Goal: Task Accomplishment & Management: Use online tool/utility

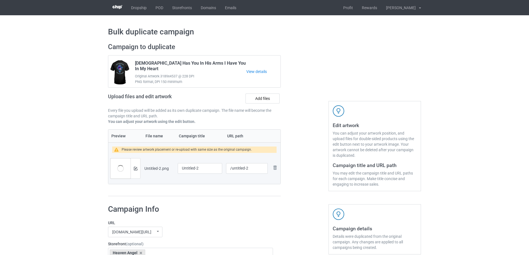
click at [139, 170] on div at bounding box center [136, 169] width 10 height 20
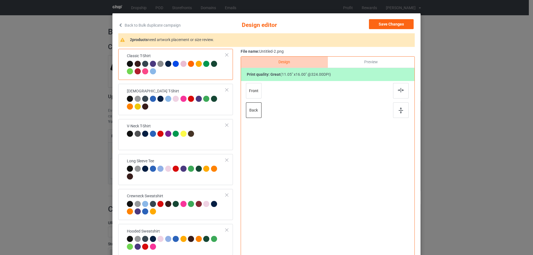
scroll to position [28, 0]
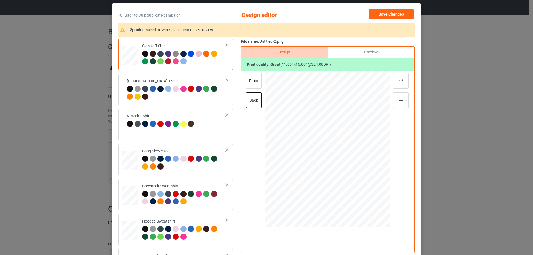
click at [236, 121] on div "Classic T-Shirt Ladies T-Shirt V-Neck T-Shirt Long Sleeve Tee Crewneck Sweatshi…" at bounding box center [266, 147] width 297 height 217
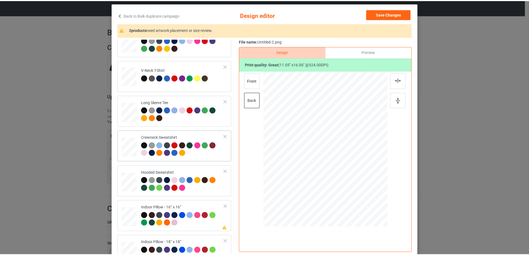
scroll to position [95, 0]
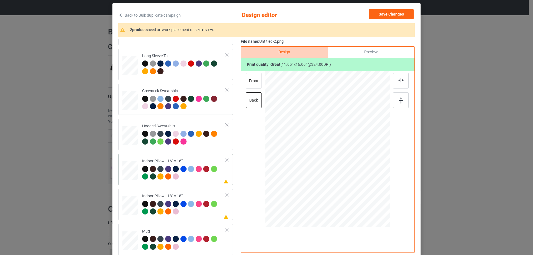
click at [357, 193] on div at bounding box center [358, 193] width 5 height 5
click at [354, 49] on div "Preview" at bounding box center [371, 52] width 87 height 11
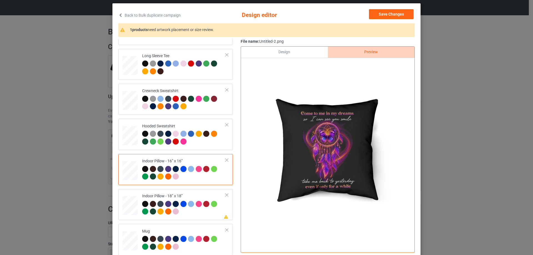
click at [310, 52] on div "Design" at bounding box center [284, 52] width 87 height 11
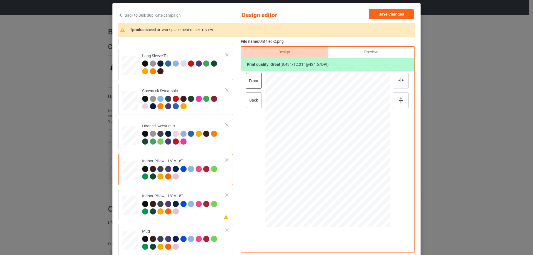
click at [252, 96] on div "back" at bounding box center [254, 100] width 16 height 16
drag, startPoint x: 360, startPoint y: 197, endPoint x: 357, endPoint y: 193, distance: 5.2
click at [357, 193] on div at bounding box center [358, 192] width 5 height 5
click at [174, 192] on td "Please review artwork placement Indoor Pillow - 18” x 18”" at bounding box center [184, 204] width 90 height 27
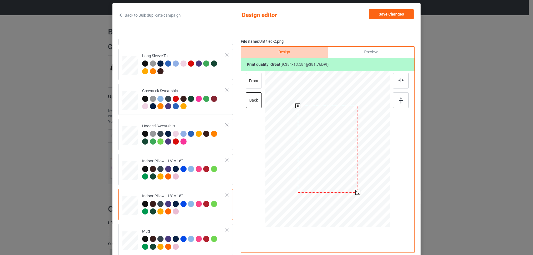
drag, startPoint x: 358, startPoint y: 195, endPoint x: 356, endPoint y: 192, distance: 3.6
click at [356, 192] on div at bounding box center [358, 192] width 5 height 5
click at [252, 81] on div "front" at bounding box center [254, 81] width 16 height 16
drag, startPoint x: 357, startPoint y: 195, endPoint x: 356, endPoint y: 192, distance: 3.4
click at [356, 192] on div at bounding box center [358, 193] width 5 height 5
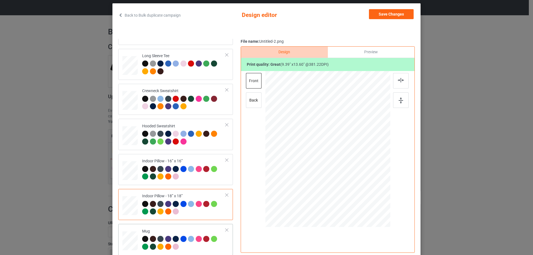
click at [183, 229] on div "Mug" at bounding box center [184, 239] width 84 height 21
drag, startPoint x: 361, startPoint y: 61, endPoint x: 363, endPoint y: 55, distance: 5.8
click at [362, 60] on div "Print quality: great ( 2.15 " x 3.11 " @ 1668.13 DPI)" at bounding box center [328, 64] width 174 height 13
click at [363, 55] on div "Preview" at bounding box center [371, 52] width 87 height 11
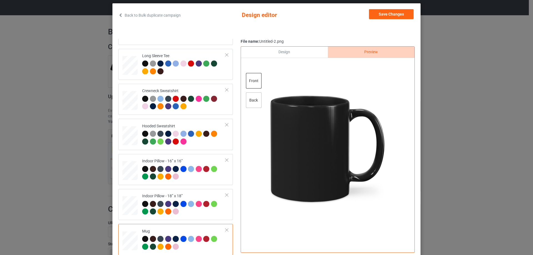
click at [249, 99] on div "back" at bounding box center [254, 100] width 16 height 16
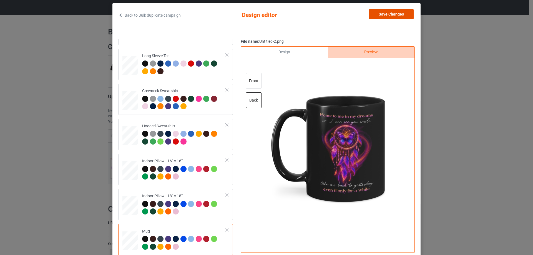
click at [380, 14] on button "Save Changes" at bounding box center [391, 14] width 45 height 10
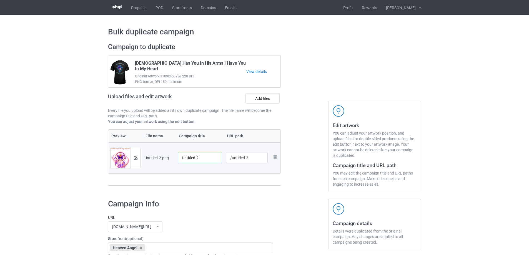
click at [202, 158] on input "Untitled-2" at bounding box center [200, 158] width 44 height 11
type input "Come To Me In My Dreams"
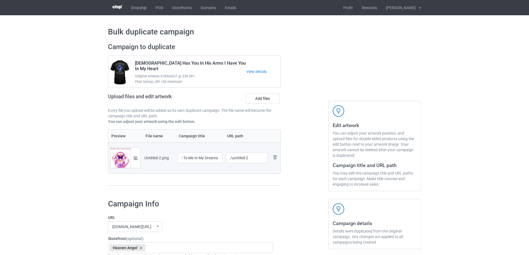
click at [225, 164] on td "/untitled-2" at bounding box center [247, 157] width 46 height 31
drag, startPoint x: 244, startPoint y: 156, endPoint x: 257, endPoint y: 155, distance: 13.4
click at [257, 155] on input "/untitled-2" at bounding box center [247, 158] width 42 height 11
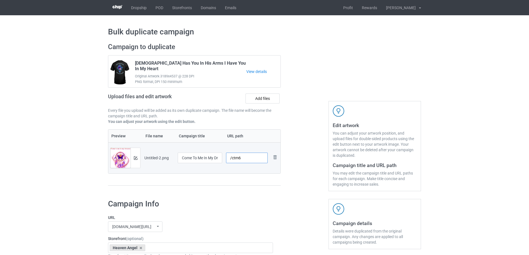
type input "/ctm6"
click at [254, 172] on td "/ctm6" at bounding box center [247, 157] width 46 height 31
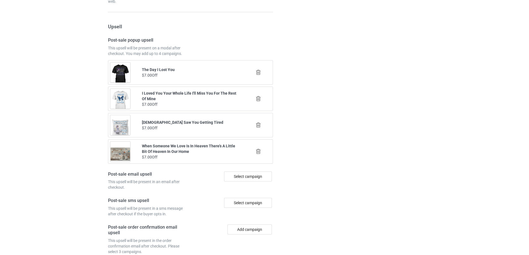
scroll to position [647, 0]
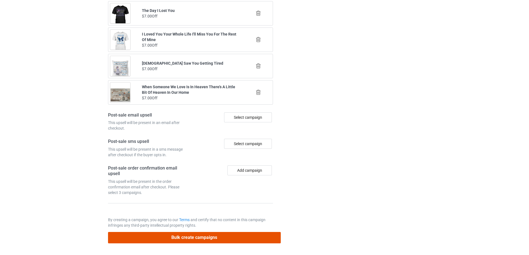
click at [213, 240] on button "Bulk create campaigns" at bounding box center [194, 237] width 173 height 11
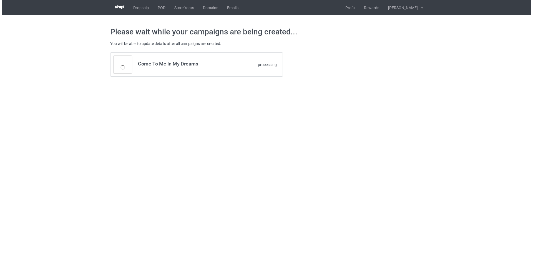
scroll to position [0, 0]
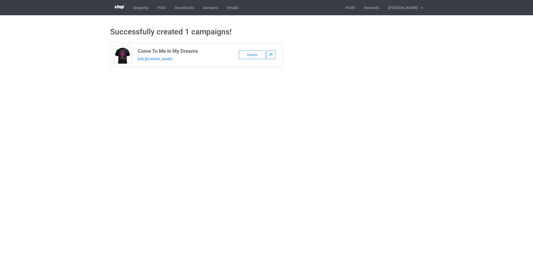
drag, startPoint x: 212, startPoint y: 61, endPoint x: 137, endPoint y: 60, distance: 75.6
click at [137, 60] on td "Come To Me In My Dreams https://www.sendinglovetoheaven.com/ctm6" at bounding box center [182, 55] width 94 height 24
copy link "https://www.sendinglovetoheaven.com/ctm6"
click at [450, 144] on body "Dropship POD Storefronts Domains Emails Profit Rewards Đỗ Cao Thái Settings Log…" at bounding box center [266, 127] width 533 height 255
click at [159, 7] on link "POD" at bounding box center [161, 7] width 17 height 15
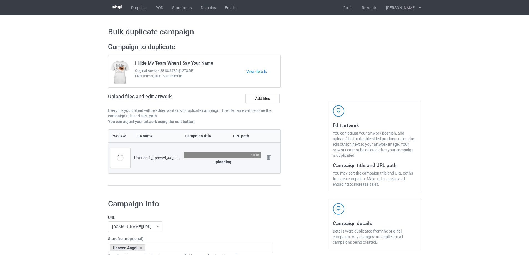
click at [286, 123] on div at bounding box center [305, 117] width 40 height 156
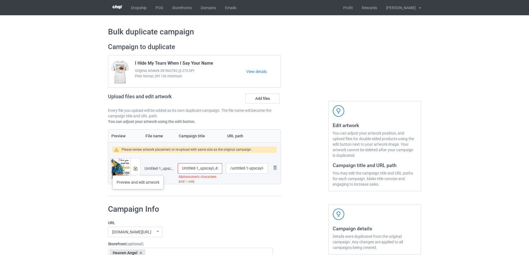
click at [138, 170] on div at bounding box center [136, 169] width 10 height 20
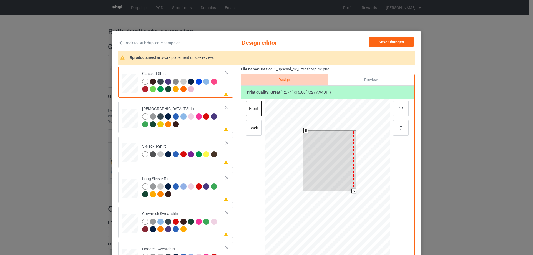
click at [310, 176] on div at bounding box center [330, 161] width 48 height 61
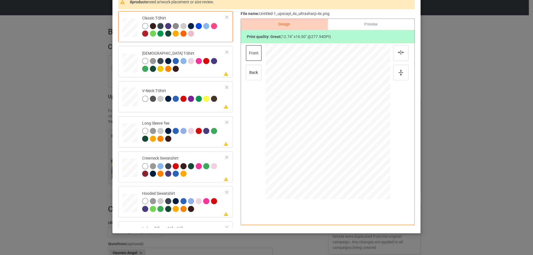
scroll to position [28, 0]
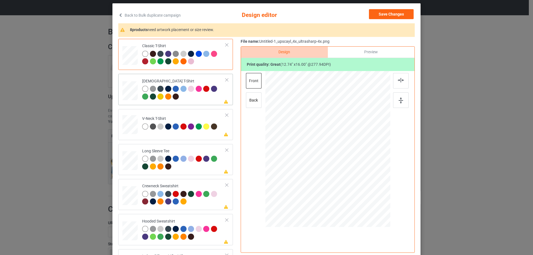
click at [201, 98] on div at bounding box center [184, 93] width 84 height 15
click at [326, 139] on div at bounding box center [329, 133] width 44 height 55
click at [194, 117] on div "V-Neck T-Shirt" at bounding box center [180, 122] width 76 height 13
click at [332, 134] on div at bounding box center [329, 139] width 51 height 64
click at [193, 147] on td "Please review artwork placement Long Sleeve Tee" at bounding box center [184, 159] width 90 height 27
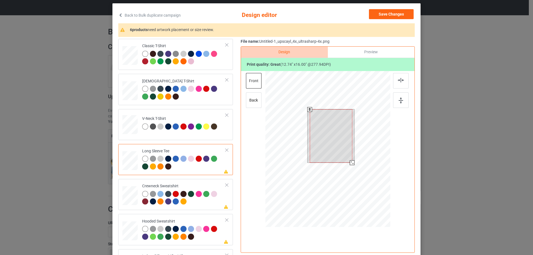
click at [327, 129] on div at bounding box center [331, 135] width 42 height 53
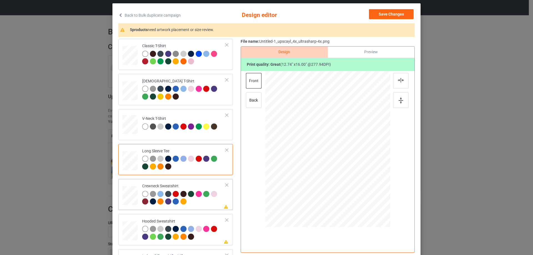
click at [180, 182] on td "Please review artwork placement Crewneck Sweatshirt" at bounding box center [184, 194] width 90 height 27
click at [326, 140] on div at bounding box center [330, 137] width 50 height 63
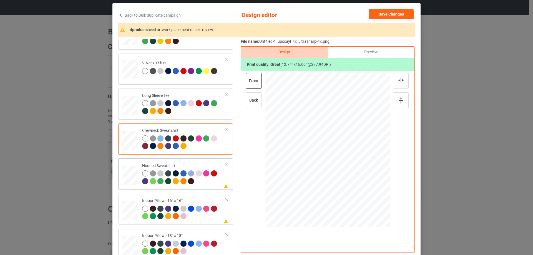
click at [191, 161] on div "Please review artwork placement Hooded Sweatshirt" at bounding box center [175, 174] width 115 height 31
click at [326, 128] on div at bounding box center [329, 134] width 41 height 51
click at [161, 200] on div "Indoor Pillow - 16” x 16”" at bounding box center [184, 208] width 84 height 21
drag, startPoint x: 362, startPoint y: 196, endPoint x: 358, endPoint y: 191, distance: 6.8
click at [359, 191] on div at bounding box center [361, 191] width 5 height 5
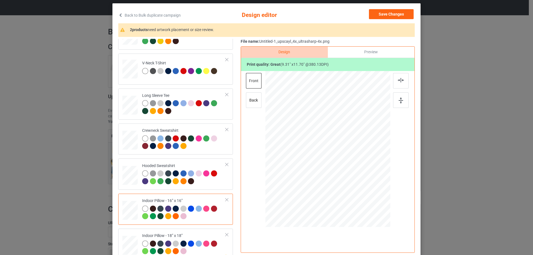
click at [371, 51] on div "Preview" at bounding box center [371, 52] width 87 height 11
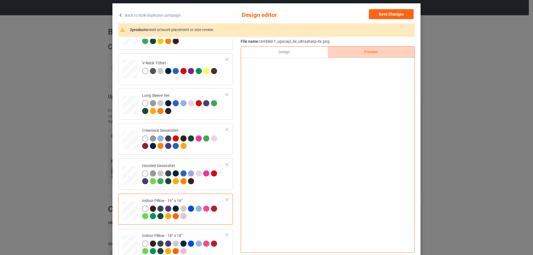
click at [294, 54] on div "Design" at bounding box center [284, 52] width 87 height 11
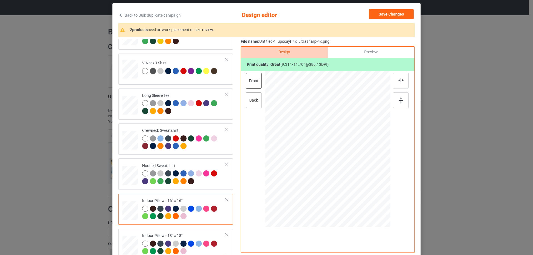
click at [255, 103] on div "back" at bounding box center [254, 100] width 16 height 16
drag, startPoint x: 365, startPoint y: 199, endPoint x: 358, endPoint y: 190, distance: 11.3
click at [359, 190] on div at bounding box center [361, 191] width 5 height 5
click at [158, 236] on div "Indoor Pillow - 18” x 18”" at bounding box center [184, 243] width 84 height 21
drag, startPoint x: 364, startPoint y: 194, endPoint x: 360, endPoint y: 189, distance: 6.6
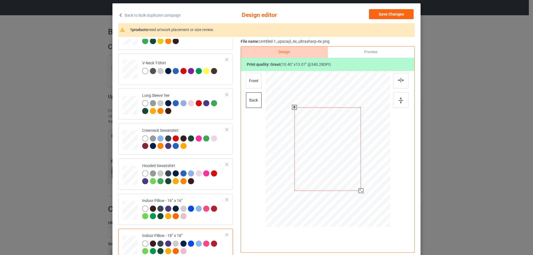
click at [360, 189] on div at bounding box center [361, 191] width 5 height 5
click at [251, 79] on div "front" at bounding box center [254, 81] width 16 height 16
drag, startPoint x: 363, startPoint y: 196, endPoint x: 361, endPoint y: 190, distance: 6.7
click at [361, 190] on div at bounding box center [361, 191] width 5 height 5
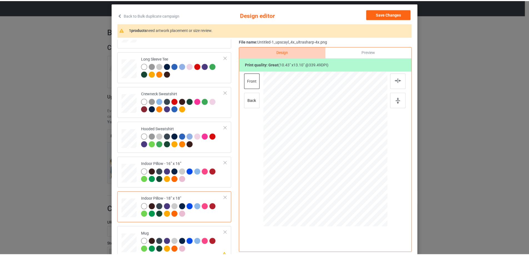
scroll to position [95, 0]
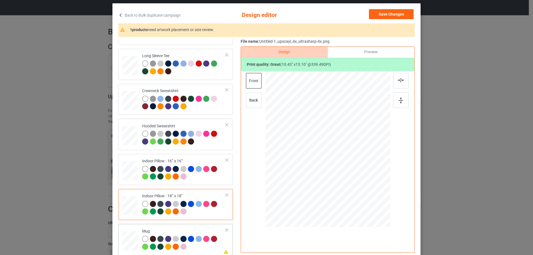
click at [127, 228] on td at bounding box center [130, 239] width 17 height 27
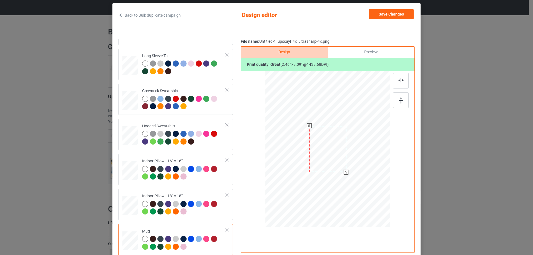
drag, startPoint x: 362, startPoint y: 195, endPoint x: 348, endPoint y: 168, distance: 31.1
click at [348, 168] on div at bounding box center [328, 149] width 125 height 52
drag, startPoint x: 336, startPoint y: 163, endPoint x: 371, endPoint y: 163, distance: 35.0
click at [371, 163] on div at bounding box center [362, 149] width 37 height 46
click at [396, 101] on div at bounding box center [401, 100] width 16 height 16
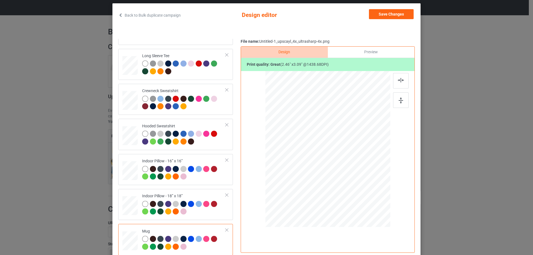
click at [373, 53] on div "Preview" at bounding box center [371, 52] width 87 height 11
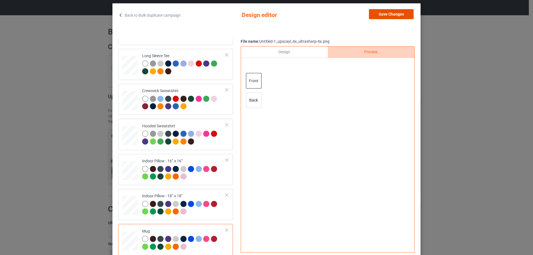
click at [400, 14] on button "Save Changes" at bounding box center [391, 14] width 45 height 10
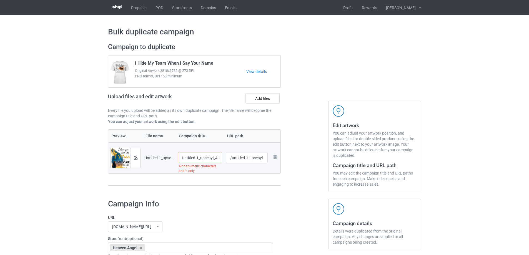
click at [214, 156] on input "Untitled-1_upscayl_4x_ultrasharp-4x" at bounding box center [200, 158] width 44 height 11
paste input "I Love You Past The Moon And Miss You Beyond The Stars"
type input "I Love You Past The Moon And Miss You Beyond The Stars"
click at [223, 178] on div "Preview File name Campaign title URL path Preview and edit artwork Untitled-1_u…" at bounding box center [194, 157] width 173 height 57
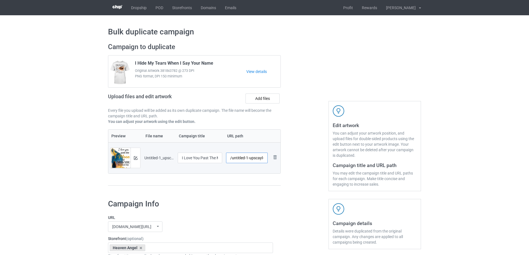
scroll to position [0, 30]
drag, startPoint x: 231, startPoint y: 160, endPoint x: 314, endPoint y: 151, distance: 83.5
click at [314, 151] on div "Campaign to duplicate I Hide My Tears When I Say Your Name Original Artwork 381…" at bounding box center [264, 117] width 321 height 156
type input "/ilyp"
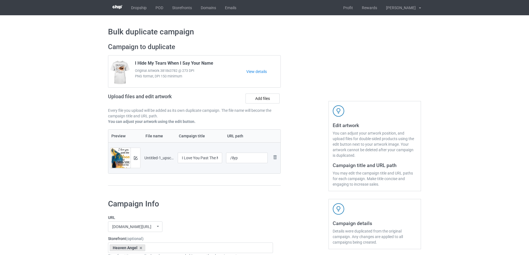
click at [309, 162] on div at bounding box center [305, 117] width 40 height 156
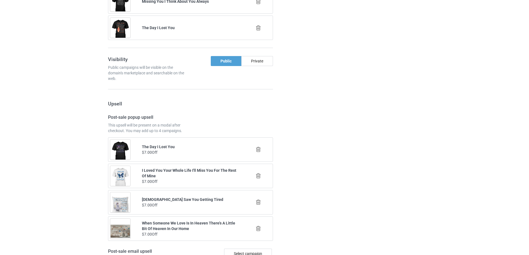
scroll to position [647, 0]
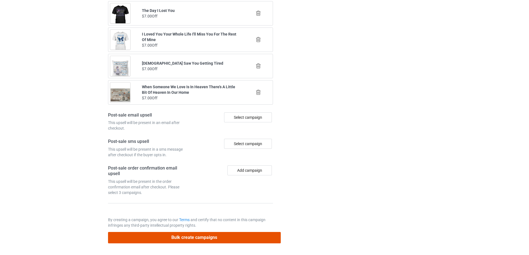
click at [239, 235] on button "Bulk create campaigns" at bounding box center [194, 237] width 173 height 11
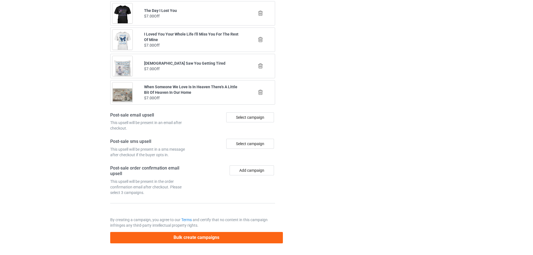
scroll to position [0, 0]
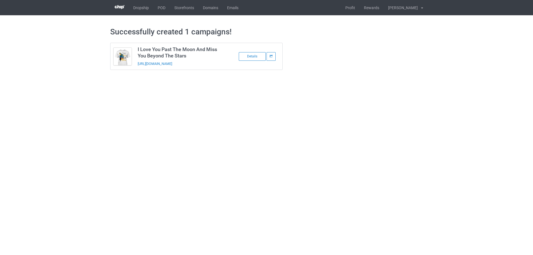
drag, startPoint x: 212, startPoint y: 62, endPoint x: 135, endPoint y: 66, distance: 76.7
click at [135, 66] on td "I Love You Past The Moon And Miss You Beyond The Stars https://www.sendinglovet…" at bounding box center [182, 56] width 94 height 27
copy link "https://www.sendinglovetoheaven.com/ilyp"
click at [157, 9] on link "POD" at bounding box center [161, 7] width 17 height 15
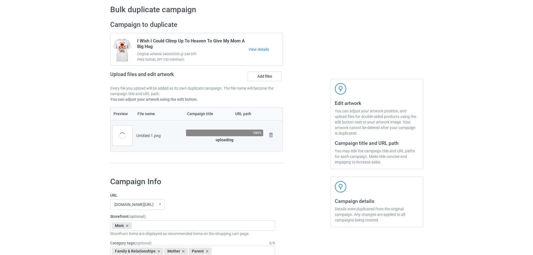
scroll to position [56, 0]
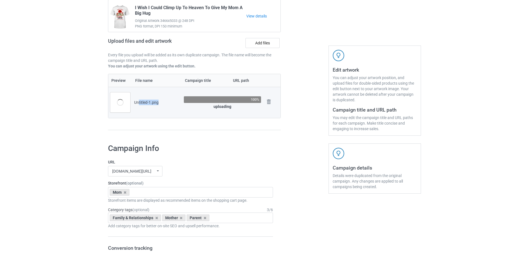
drag, startPoint x: 139, startPoint y: 102, endPoint x: 177, endPoint y: 103, distance: 37.8
click at [177, 103] on div "Untitled-1.png" at bounding box center [157, 103] width 46 height 6
click at [167, 104] on div "Untitled-1.png" at bounding box center [157, 103] width 46 height 6
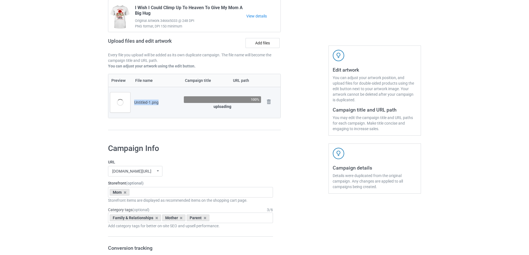
click at [164, 100] on div "Untitled-1.png" at bounding box center [157, 103] width 46 height 6
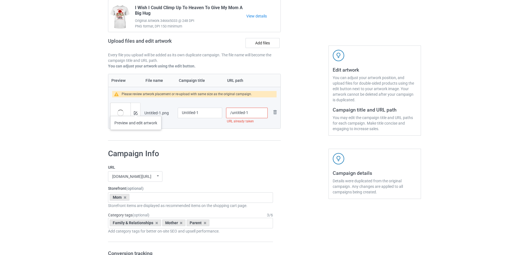
click at [136, 111] on div at bounding box center [136, 113] width 10 height 20
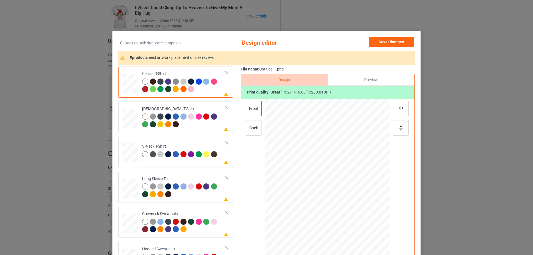
scroll to position [28, 0]
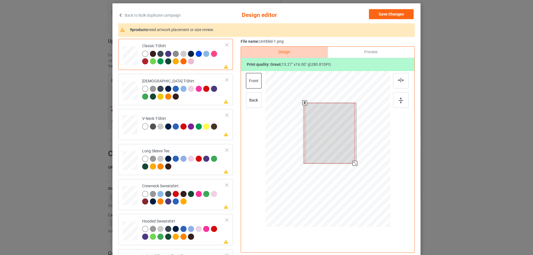
click at [337, 142] on div at bounding box center [330, 133] width 50 height 61
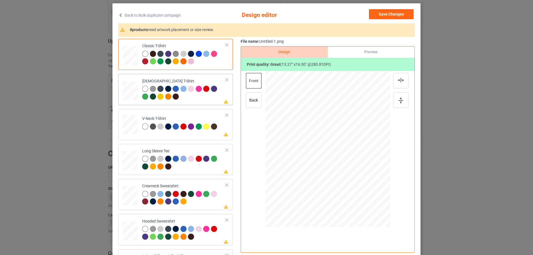
click at [195, 100] on div at bounding box center [184, 93] width 84 height 15
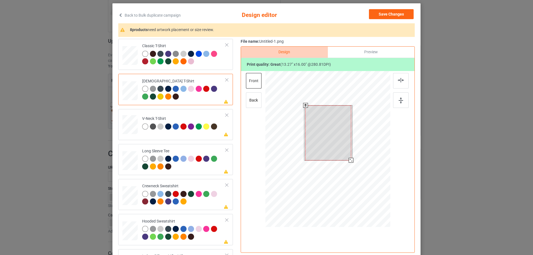
click at [320, 140] on div at bounding box center [329, 133] width 46 height 55
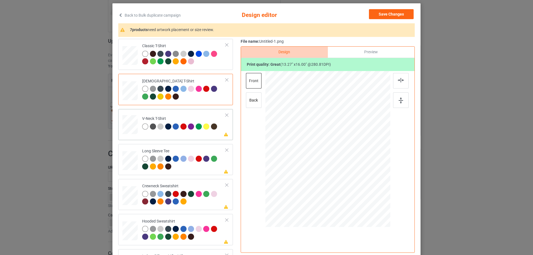
click at [187, 110] on div "Please review artwork placement V-Neck T-Shirt" at bounding box center [175, 124] width 115 height 31
click at [322, 136] on div at bounding box center [329, 139] width 53 height 64
click at [183, 151] on div "Long Sleeve Tee" at bounding box center [184, 159] width 84 height 21
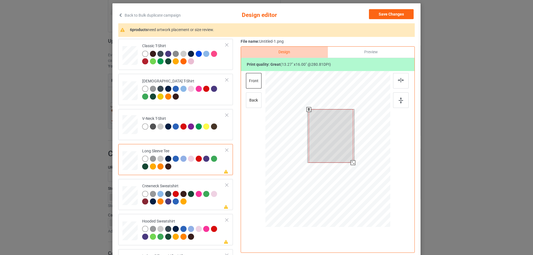
click at [332, 136] on div at bounding box center [331, 135] width 44 height 53
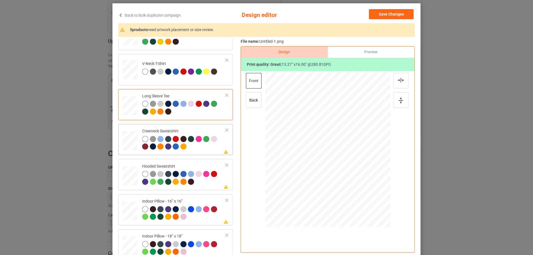
scroll to position [56, 0]
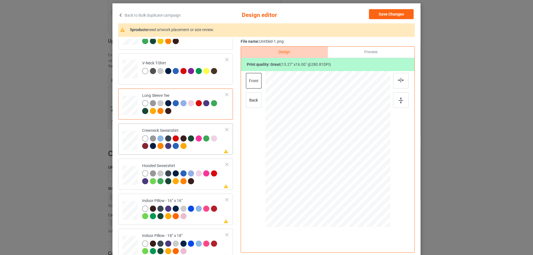
click at [193, 126] on div "Please review artwork placement Crewneck Sweatshirt" at bounding box center [175, 139] width 115 height 31
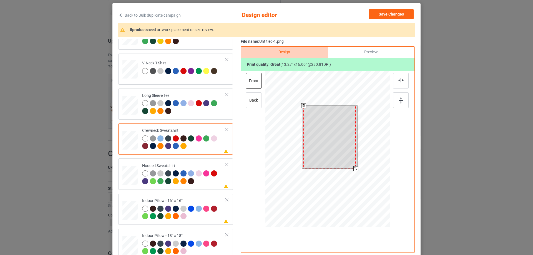
click at [340, 132] on div at bounding box center [330, 137] width 52 height 63
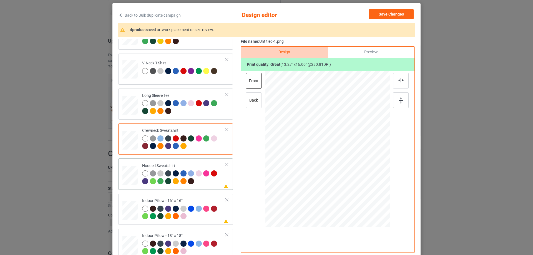
click at [179, 165] on div "Hooded Sweatshirt" at bounding box center [184, 173] width 84 height 21
click at [329, 137] on div at bounding box center [329, 134] width 42 height 51
click at [142, 200] on div "Indoor Pillow - 16” x 16”" at bounding box center [184, 208] width 84 height 21
click at [369, 50] on div "Preview" at bounding box center [371, 52] width 87 height 11
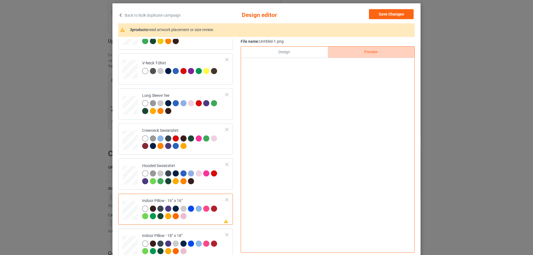
click at [296, 54] on div "Design" at bounding box center [284, 52] width 87 height 11
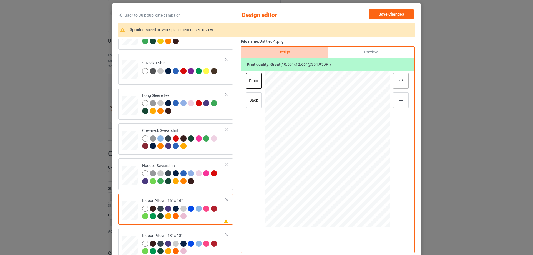
click at [406, 80] on div at bounding box center [401, 81] width 16 height 16
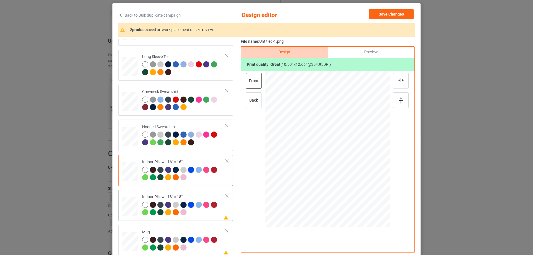
scroll to position [95, 0]
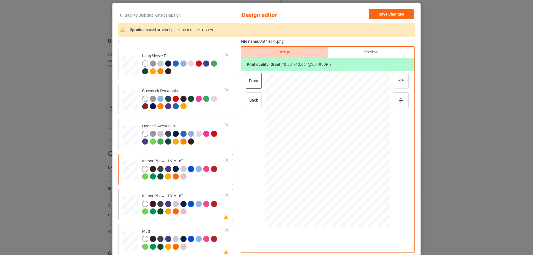
click at [172, 191] on div "Please review artwork placement Indoor Pillow - 18” x 18”" at bounding box center [175, 204] width 115 height 31
click at [391, 78] on div at bounding box center [328, 143] width 144 height 144
click at [399, 76] on div at bounding box center [401, 81] width 16 height 16
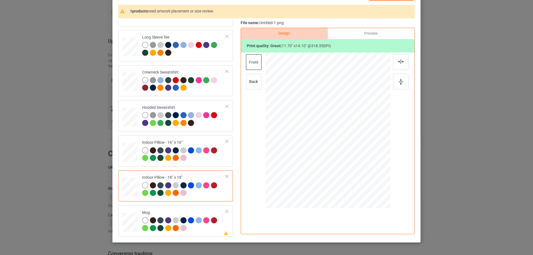
scroll to position [65, 0]
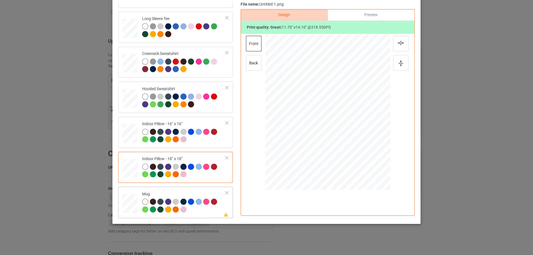
click at [174, 192] on div "Mug" at bounding box center [184, 202] width 84 height 21
drag, startPoint x: 361, startPoint y: 157, endPoint x: 349, endPoint y: 131, distance: 28.6
click at [349, 131] on div at bounding box center [328, 112] width 125 height 52
drag, startPoint x: 341, startPoint y: 125, endPoint x: 375, endPoint y: 125, distance: 34.4
click at [375, 125] on div at bounding box center [362, 111] width 39 height 47
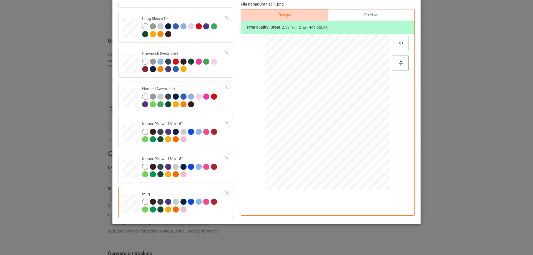
click at [403, 62] on div at bounding box center [401, 63] width 16 height 16
click at [372, 23] on div "Print quality: great ( 2.59 " x 3.12 " @ 1441.52 DPI)" at bounding box center [328, 27] width 174 height 13
click at [372, 16] on div "Preview" at bounding box center [371, 14] width 87 height 11
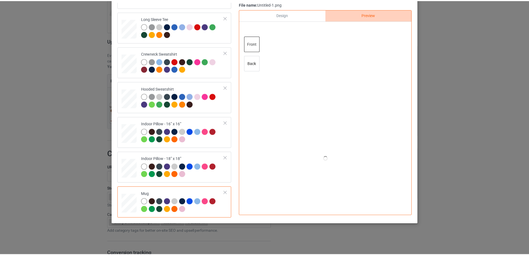
scroll to position [37, 0]
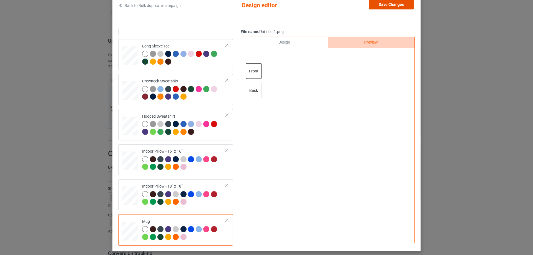
click at [395, 5] on button "Save Changes" at bounding box center [391, 4] width 45 height 10
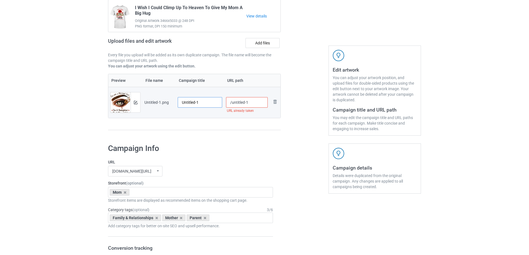
click at [198, 106] on input "Untitled-1" at bounding box center [200, 102] width 44 height 11
paste input "I M Not A Normal Girl I'm A Daughter To A Mom With Wings"
type input "I M Not A Normal Girl I'm A Daughter To A Mom With Wings"
click at [212, 125] on div "Preview File name Campaign title URL path Preview and edit artwork Untitled-1.p…" at bounding box center [194, 102] width 173 height 57
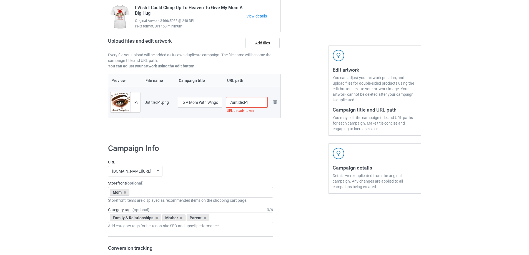
scroll to position [0, 0]
drag, startPoint x: 231, startPoint y: 103, endPoint x: 258, endPoint y: 100, distance: 27.1
click at [258, 100] on input "/untitled-1" at bounding box center [247, 102] width 42 height 11
type input "/mina"
click at [186, 101] on input "I M Not A Normal Girl I'm A Daughter To A Mom With Wings" at bounding box center [200, 102] width 44 height 11
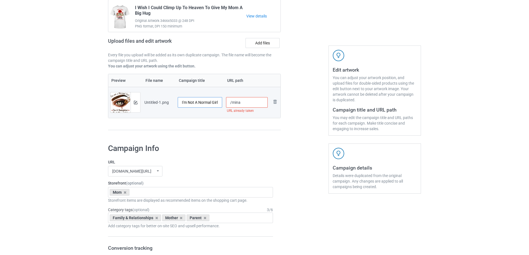
type input "I'm Not A Normal Girl I'm A Daughter To A Mom With Wings"
click at [213, 133] on div "Campaign to duplicate I Wish I Could Climp Up To Heaven To Give My Mom A Big Hu…" at bounding box center [194, 61] width 181 height 156
click at [260, 124] on div "Preview File name Campaign title URL path Preview and edit artwork Untitled-1.p…" at bounding box center [194, 102] width 173 height 57
click at [242, 103] on input "/mina" at bounding box center [247, 102] width 42 height 11
type input "/mina16"
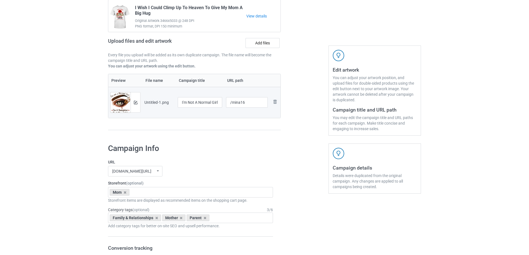
click at [247, 121] on div "Preview File name Campaign title URL path Preview and edit artwork Untitled-1.p…" at bounding box center [194, 102] width 173 height 57
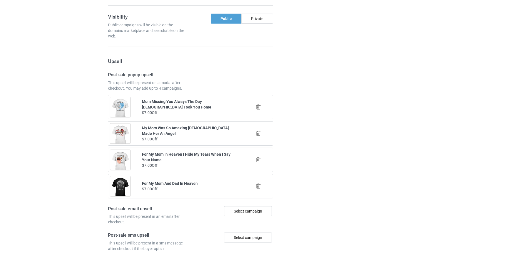
scroll to position [647, 0]
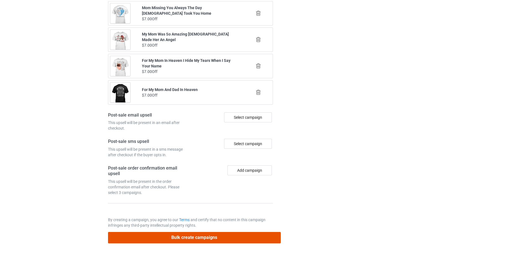
click at [228, 244] on button "Bulk create campaigns" at bounding box center [194, 237] width 173 height 11
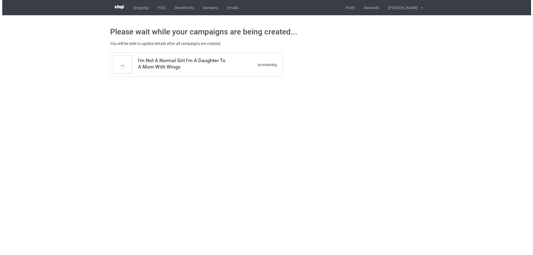
scroll to position [0, 0]
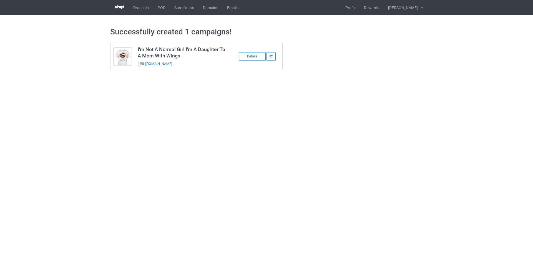
drag, startPoint x: 187, startPoint y: 66, endPoint x: 132, endPoint y: 68, distance: 55.6
click at [132, 68] on tbody "I'm Not A Normal Girl I'm A Daughter To A Mom With Wings https://www.sendinglov…" at bounding box center [197, 56] width 172 height 27
click at [222, 66] on td "I'm Not A Normal Girl I'm A Daughter To A Mom With Wings https://www.sendinglov…" at bounding box center [182, 56] width 94 height 27
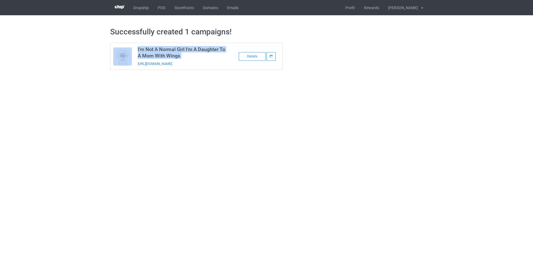
copy tbody "I'm Not A Normal Girl I'm A Daughter To A Mom With Wings"
click at [162, 11] on link "POD" at bounding box center [161, 7] width 17 height 15
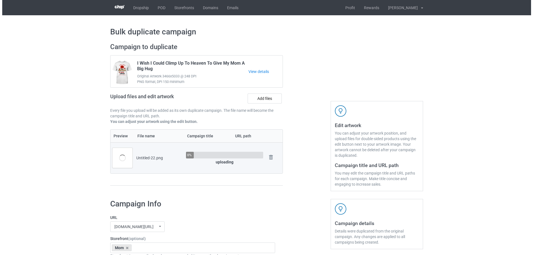
scroll to position [28, 0]
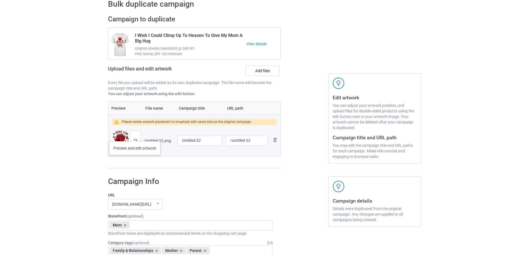
click at [133, 138] on div at bounding box center [136, 141] width 10 height 20
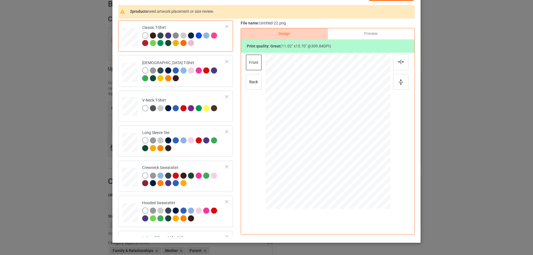
scroll to position [56, 0]
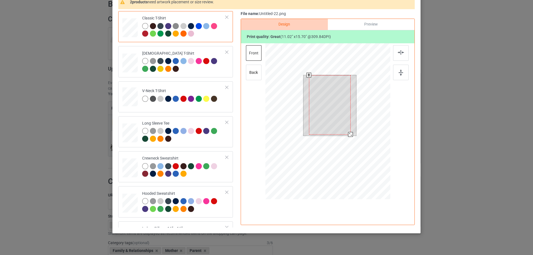
click at [353, 143] on div at bounding box center [328, 122] width 125 height 158
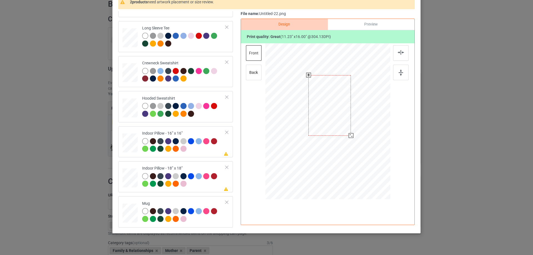
scroll to position [65, 0]
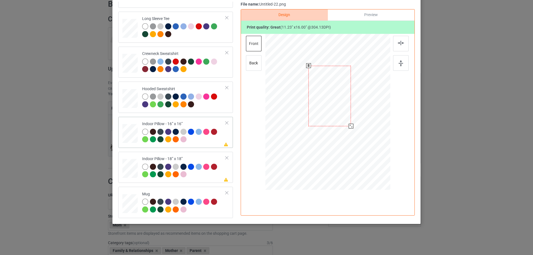
drag, startPoint x: 364, startPoint y: 166, endPoint x: 373, endPoint y: 151, distance: 17.4
click at [360, 154] on div at bounding box center [328, 112] width 125 height 125
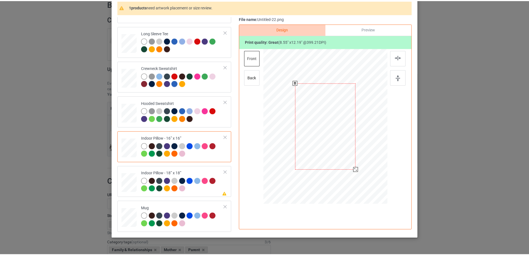
scroll to position [37, 0]
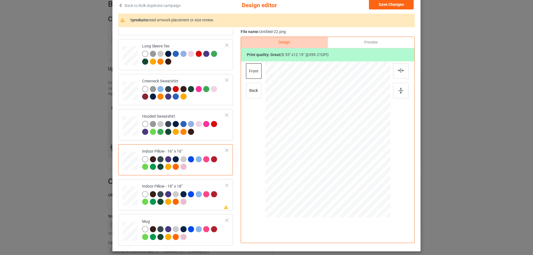
click at [371, 36] on div "File name: Untitled-22.png Design Preview Print quality: great ( 8.55 " x 12.19…" at bounding box center [328, 137] width 174 height 217
click at [365, 41] on div "Preview" at bounding box center [371, 42] width 87 height 11
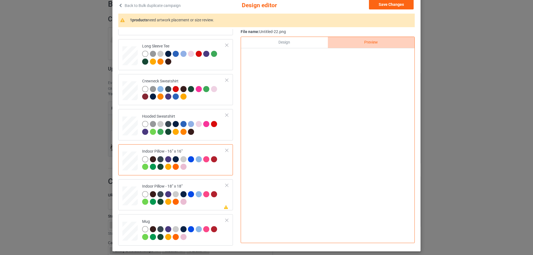
click at [292, 43] on div "Design" at bounding box center [284, 42] width 87 height 11
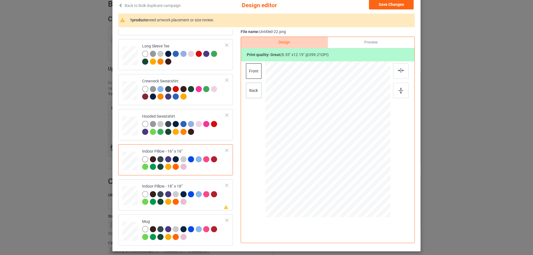
click at [259, 92] on div "back" at bounding box center [254, 91] width 16 height 16
drag, startPoint x: 365, startPoint y: 193, endPoint x: 359, endPoint y: 182, distance: 12.0
click at [359, 182] on div at bounding box center [358, 183] width 5 height 5
click at [185, 186] on div "Indoor Pillow - 18” x 18”" at bounding box center [184, 194] width 84 height 21
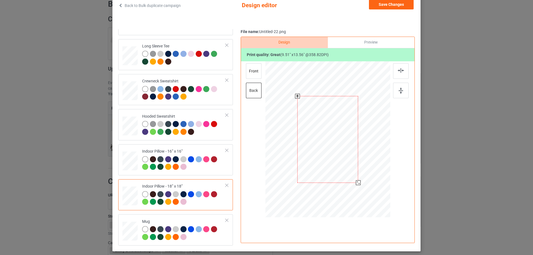
click at [357, 183] on div at bounding box center [358, 183] width 5 height 5
click at [254, 76] on div "front" at bounding box center [254, 71] width 16 height 16
drag, startPoint x: 363, startPoint y: 192, endPoint x: 356, endPoint y: 182, distance: 11.9
click at [356, 182] on div at bounding box center [358, 183] width 5 height 5
click at [189, 219] on div "Mug" at bounding box center [184, 229] width 84 height 21
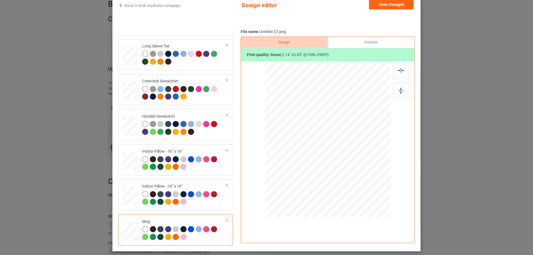
click at [381, 42] on div "Preview" at bounding box center [371, 42] width 87 height 11
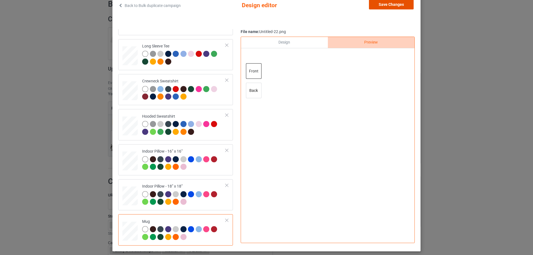
click at [386, 3] on button "Save Changes" at bounding box center [391, 4] width 45 height 10
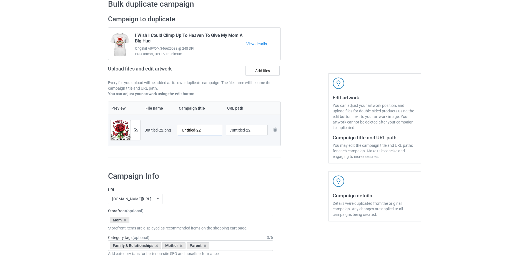
click at [210, 131] on input "Untitled-22" at bounding box center [200, 130] width 44 height 11
paste input "A Rose For My Mom In Heaven And Tell Her I Love And Miss Her"
type input "A Rose For My Mom In Heaven And Tell Her I Love And Miss Her"
click at [214, 160] on div "Campaign to duplicate I Wish I Could Climp Up To Heaven To Give My Mom A Big Hu…" at bounding box center [194, 89] width 181 height 156
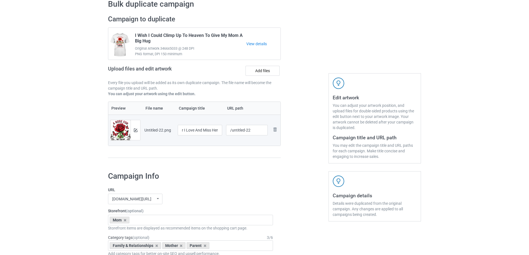
scroll to position [0, 0]
drag, startPoint x: 234, startPoint y: 133, endPoint x: 261, endPoint y: 131, distance: 27.3
click at [261, 131] on input "/untitled-22" at bounding box center [247, 130] width 42 height 11
type input "/marf"
click at [291, 166] on div at bounding box center [305, 89] width 40 height 156
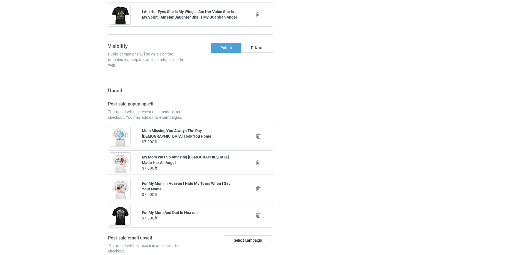
scroll to position [647, 0]
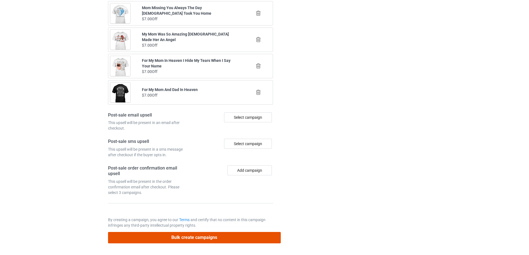
click at [238, 238] on button "Bulk create campaigns" at bounding box center [194, 237] width 173 height 11
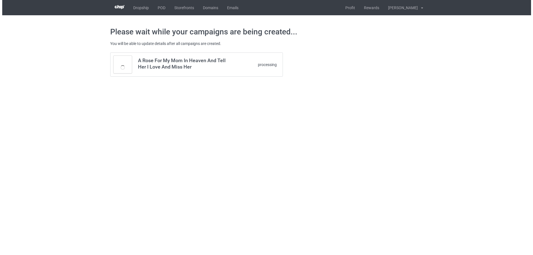
scroll to position [0, 0]
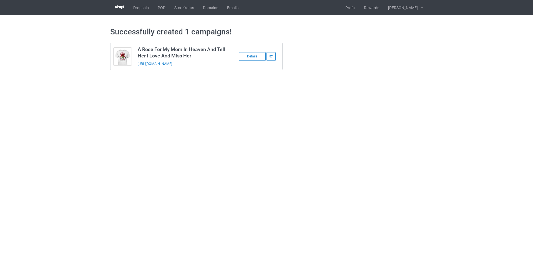
drag, startPoint x: 201, startPoint y: 66, endPoint x: 137, endPoint y: 69, distance: 63.9
click at [137, 69] on td "A Rose For My Mom In Heaven And Tell Her I Love And Miss Her https://www.sendin…" at bounding box center [182, 56] width 94 height 27
copy link "https://www.sendinglovetoheaven.com/marf"
click at [464, 124] on body "Dropship POD Storefronts Domains Emails Profit Rewards Đỗ Cao Thái Settings Log…" at bounding box center [266, 127] width 533 height 255
click at [162, 8] on link "POD" at bounding box center [161, 7] width 17 height 15
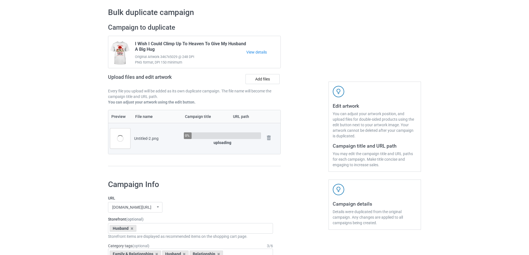
scroll to position [56, 0]
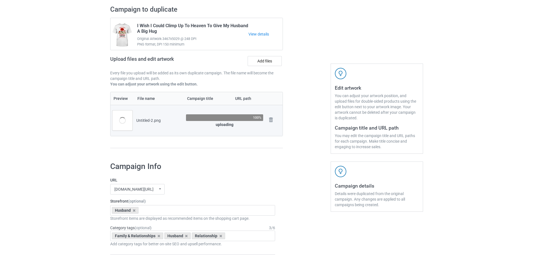
scroll to position [28, 0]
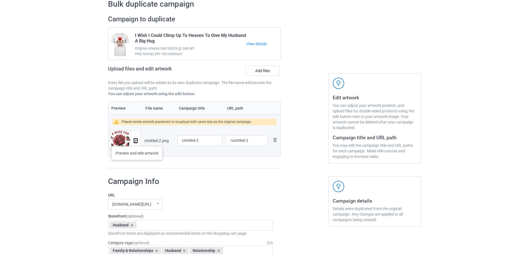
click at [137, 141] on img at bounding box center [136, 141] width 4 height 4
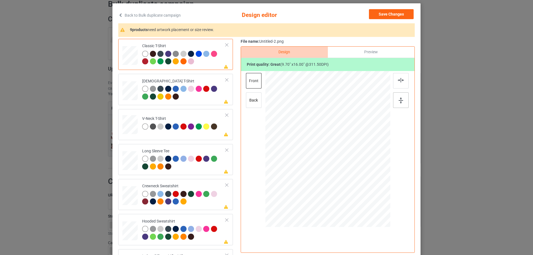
click at [396, 102] on div at bounding box center [401, 100] width 16 height 16
click at [196, 97] on div at bounding box center [184, 93] width 84 height 15
click at [394, 83] on div at bounding box center [401, 81] width 16 height 16
click at [192, 134] on td "Please review artwork placement V-Neck T-Shirt" at bounding box center [184, 123] width 90 height 24
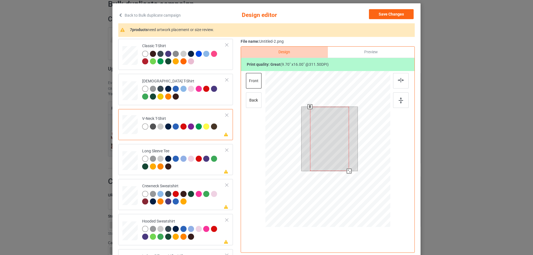
click at [335, 133] on div at bounding box center [329, 139] width 39 height 64
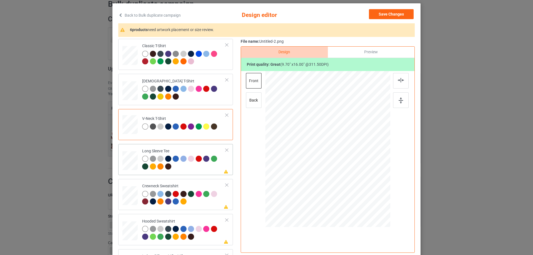
click at [203, 162] on div at bounding box center [207, 160] width 8 height 8
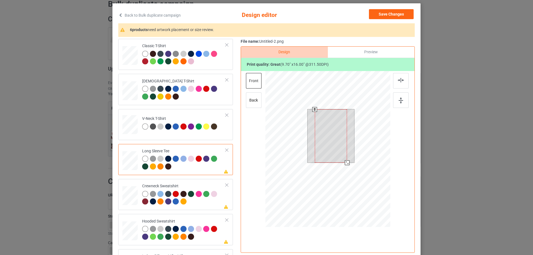
click at [327, 122] on div at bounding box center [331, 135] width 32 height 53
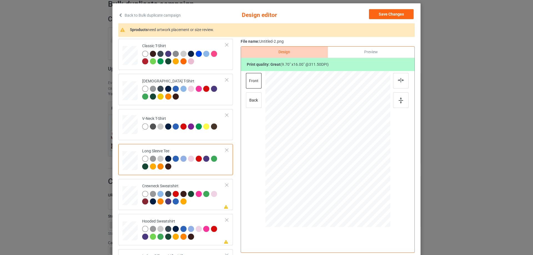
click at [146, 158] on div at bounding box center [145, 159] width 6 height 6
click at [144, 158] on div at bounding box center [145, 159] width 6 height 6
click at [190, 184] on div "Crewneck Sweatshirt" at bounding box center [184, 194] width 84 height 21
click at [342, 139] on div at bounding box center [328, 143] width 144 height 144
click at [336, 140] on div at bounding box center [330, 137] width 38 height 63
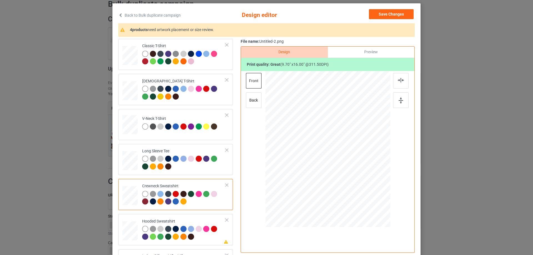
click at [178, 201] on div at bounding box center [177, 203] width 8 height 8
click at [142, 193] on div at bounding box center [145, 194] width 6 height 6
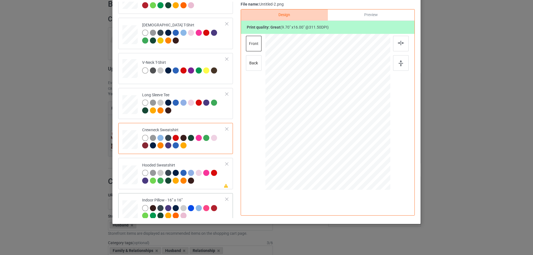
scroll to position [56, 0]
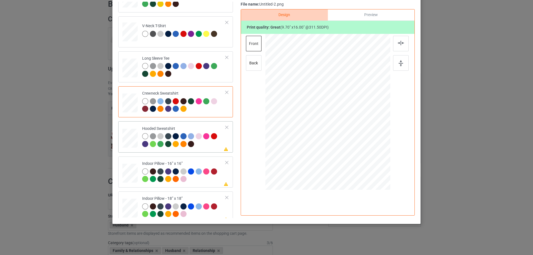
click at [194, 126] on div "Hooded Sweatshirt" at bounding box center [184, 136] width 84 height 21
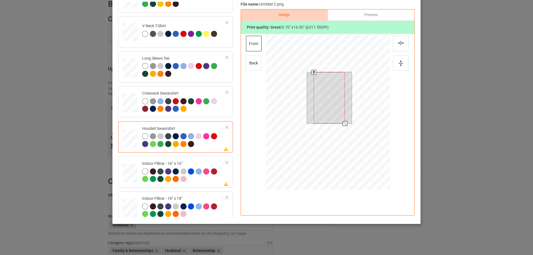
click at [330, 100] on div at bounding box center [329, 97] width 31 height 51
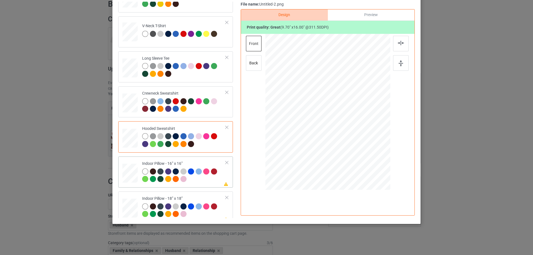
click at [176, 157] on div "Please review artwork placement Indoor Pillow - 16” x 16”" at bounding box center [175, 172] width 115 height 31
drag, startPoint x: 362, startPoint y: 173, endPoint x: 356, endPoint y: 151, distance: 22.8
click at [356, 151] on div at bounding box center [328, 112] width 125 height 125
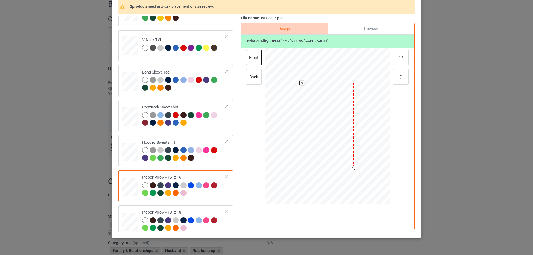
scroll to position [37, 0]
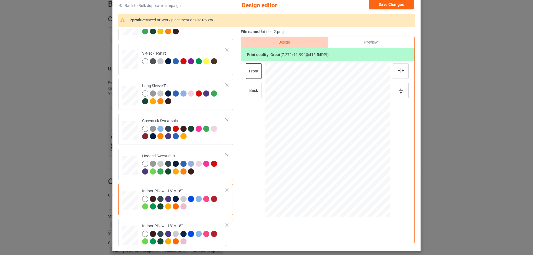
click at [367, 41] on div "Preview" at bounding box center [371, 42] width 87 height 11
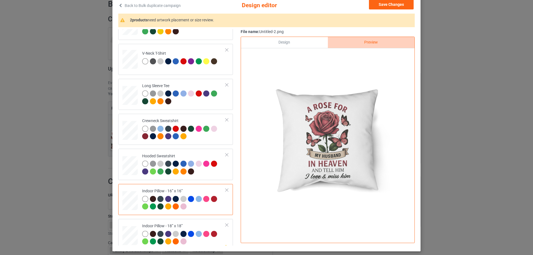
click at [292, 44] on div "Design" at bounding box center [284, 42] width 87 height 11
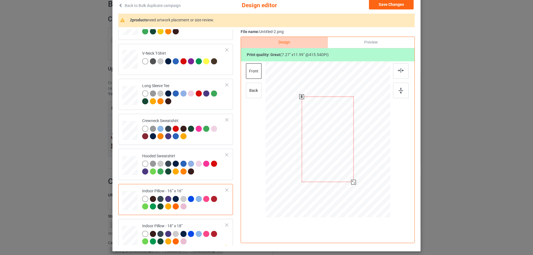
click at [261, 95] on div at bounding box center [328, 140] width 144 height 158
click at [251, 92] on div "back" at bounding box center [254, 91] width 16 height 16
drag, startPoint x: 364, startPoint y: 201, endPoint x: 349, endPoint y: 184, distance: 22.1
click at [352, 184] on div at bounding box center [354, 182] width 5 height 5
click at [157, 219] on div "Classic T-Shirt [DEMOGRAPHIC_DATA] T-Shirt V-Neck T-Shirt Long Sleeve Tee Crewn…" at bounding box center [177, 130] width 119 height 312
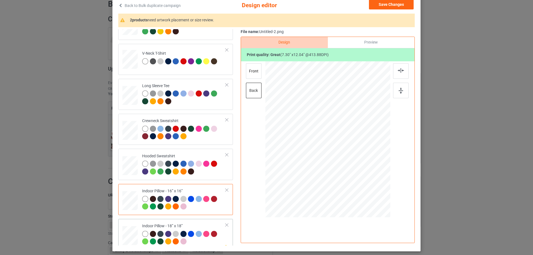
click at [158, 221] on div "Please review artwork placement Indoor Pillow - 18” x 18”" at bounding box center [175, 234] width 115 height 31
drag, startPoint x: 362, startPoint y: 201, endPoint x: 354, endPoint y: 180, distance: 22.5
click at [354, 180] on div at bounding box center [353, 182] width 5 height 5
click at [247, 65] on div "front" at bounding box center [254, 71] width 16 height 16
drag, startPoint x: 362, startPoint y: 200, endPoint x: 351, endPoint y: 181, distance: 21.3
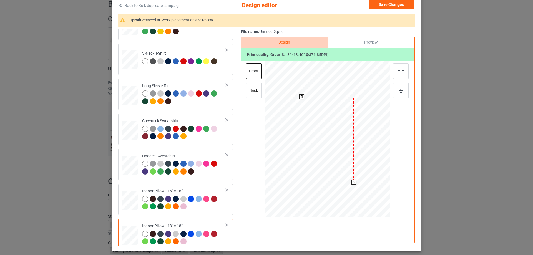
click at [352, 181] on div at bounding box center [354, 182] width 5 height 5
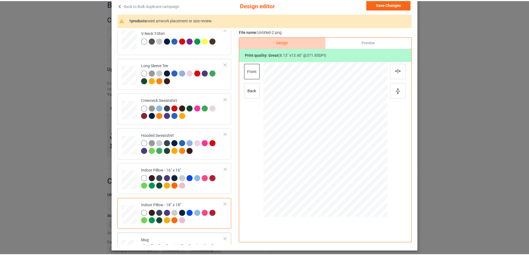
scroll to position [95, 0]
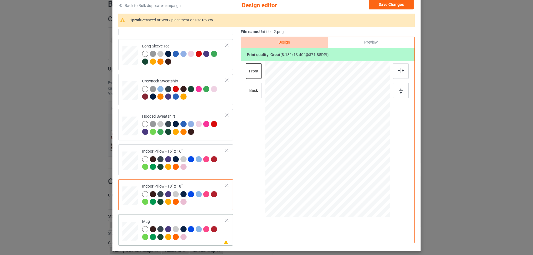
click at [146, 218] on td "Please review artwork placement Mug" at bounding box center [184, 230] width 90 height 27
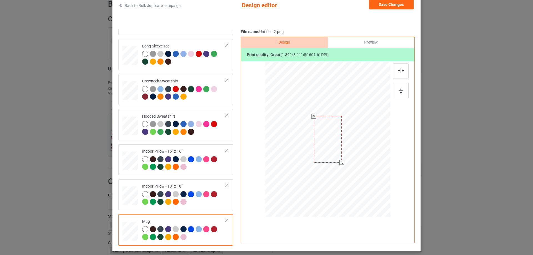
drag, startPoint x: 351, startPoint y: 164, endPoint x: 347, endPoint y: 157, distance: 8.7
click at [347, 157] on div at bounding box center [328, 139] width 125 height 52
drag, startPoint x: 335, startPoint y: 154, endPoint x: 370, endPoint y: 154, distance: 35.3
click at [370, 154] on div at bounding box center [363, 139] width 28 height 47
click at [402, 93] on div at bounding box center [401, 91] width 16 height 16
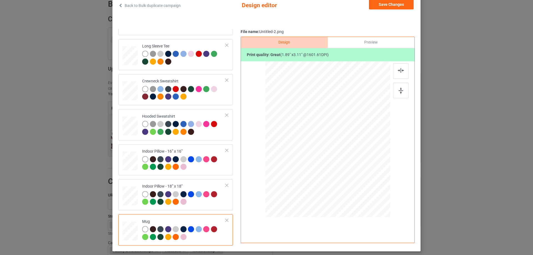
click at [377, 48] on div "Preview" at bounding box center [371, 42] width 87 height 11
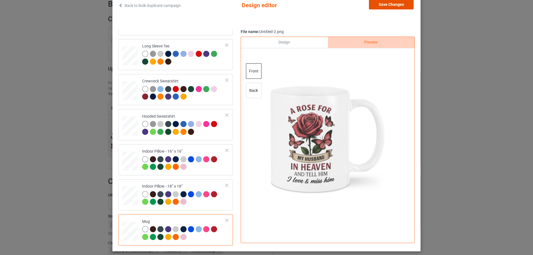
click at [393, 4] on button "Save Changes" at bounding box center [391, 4] width 45 height 10
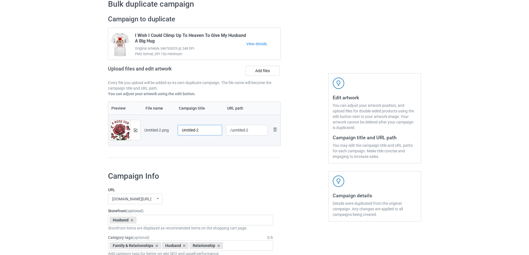
click at [192, 129] on input "Untitled-2" at bounding box center [200, 130] width 44 height 11
paste input "A Rose For My Husband In Heaven And Tell Him I Love And Miss Him"
type input "A Rose For My Husband In Heaven And Tell Him I Love And Miss Him"
click at [206, 151] on div "Preview File name Campaign title URL path Preview and edit artwork Untitled-2.p…" at bounding box center [194, 130] width 173 height 57
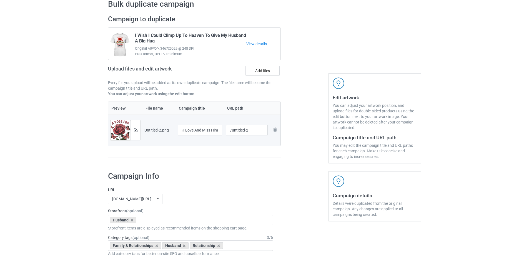
scroll to position [0, 0]
drag, startPoint x: 233, startPoint y: 132, endPoint x: 265, endPoint y: 131, distance: 32.0
click at [265, 131] on input "/untitled-2" at bounding box center [247, 130] width 42 height 11
type input "/harf"
click at [259, 152] on div "Preview File name Campaign title URL path Preview and edit artwork Untitled-2.p…" at bounding box center [194, 130] width 173 height 57
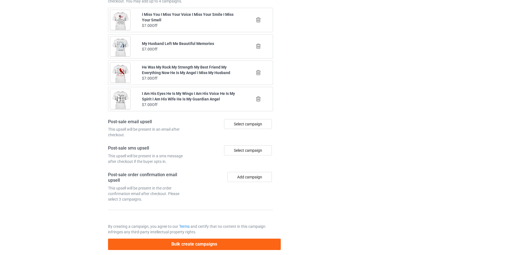
scroll to position [647, 0]
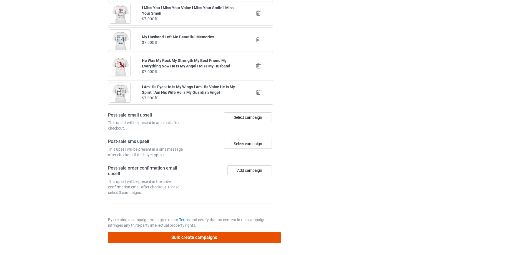
click at [223, 233] on button "Bulk create campaigns" at bounding box center [194, 237] width 173 height 11
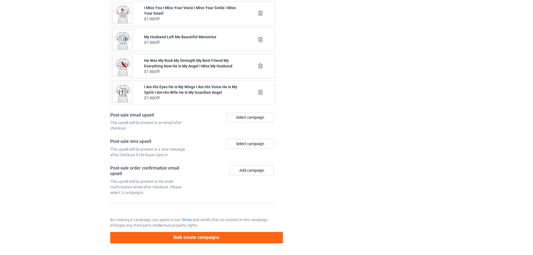
scroll to position [0, 0]
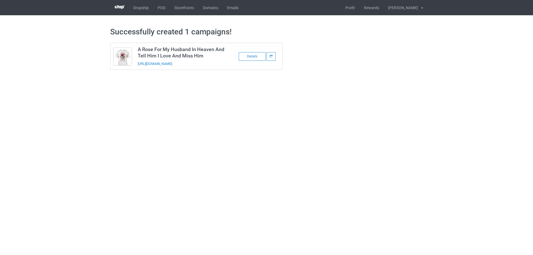
drag, startPoint x: 210, startPoint y: 66, endPoint x: 138, endPoint y: 66, distance: 72.2
click at [138, 66] on div "[URL][DOMAIN_NAME]" at bounding box center [177, 64] width 78 height 6
copy link "[URL][DOMAIN_NAME]"
click at [186, 120] on body "Dropship POD Storefronts Domains Emails Profit Rewards [PERSON_NAME] Settings L…" at bounding box center [266, 127] width 533 height 255
click at [471, 132] on body "Dropship POD Storefronts Domains Emails Profit Rewards [PERSON_NAME] Settings L…" at bounding box center [266, 127] width 533 height 255
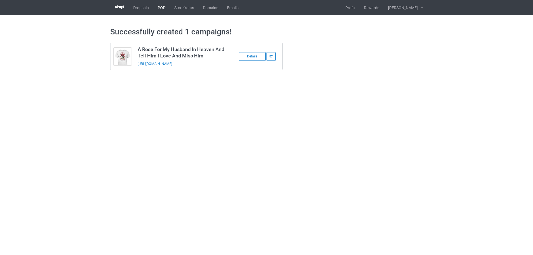
click at [159, 8] on link "POD" at bounding box center [161, 7] width 17 height 15
